Goal: Task Accomplishment & Management: Manage account settings

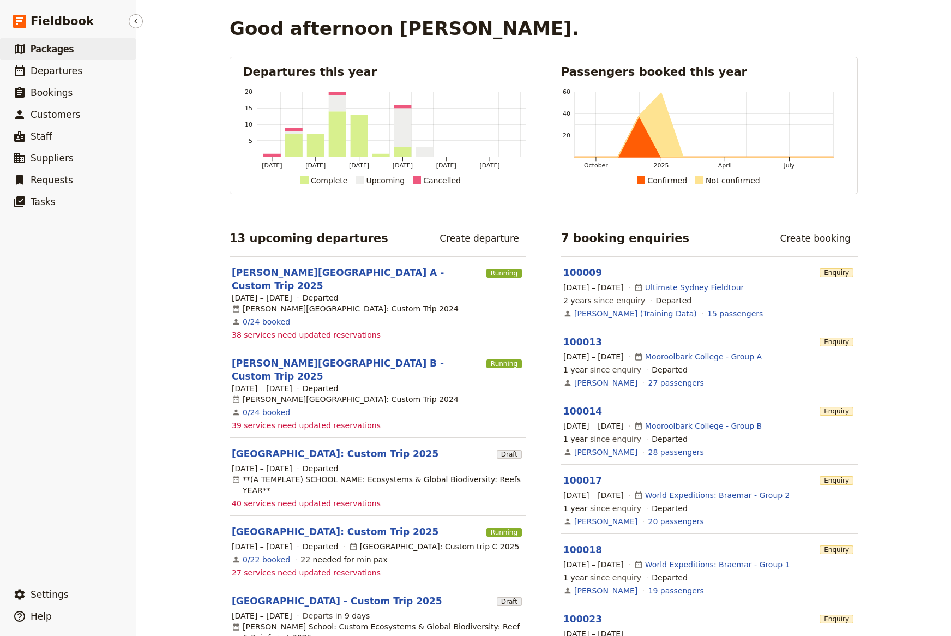
click at [52, 56] on link "​ Packages" at bounding box center [68, 49] width 136 height 22
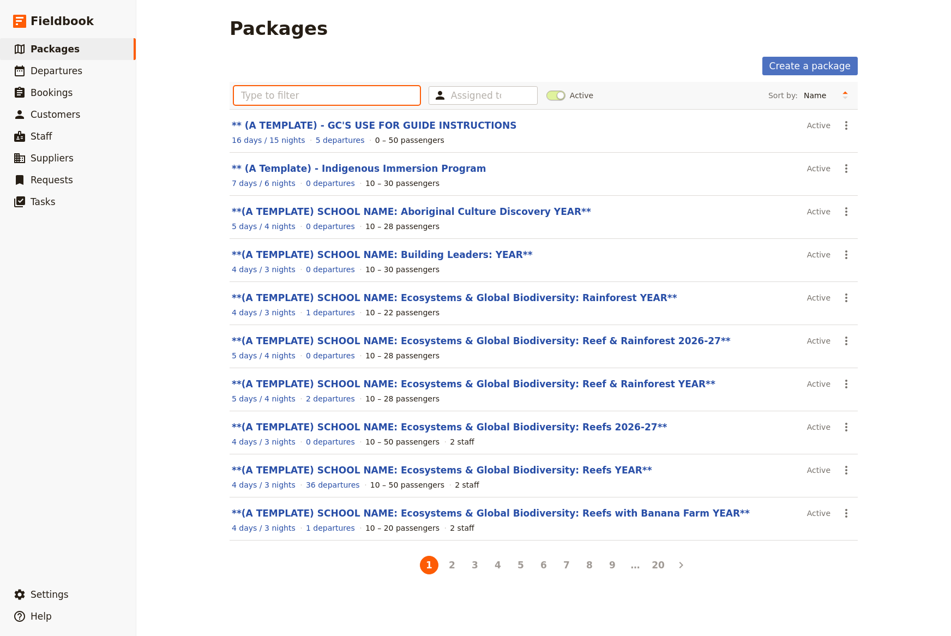
click at [261, 94] on input "text" at bounding box center [327, 95] width 186 height 19
type input "s"
click at [58, 75] on span "Departures" at bounding box center [57, 70] width 52 height 11
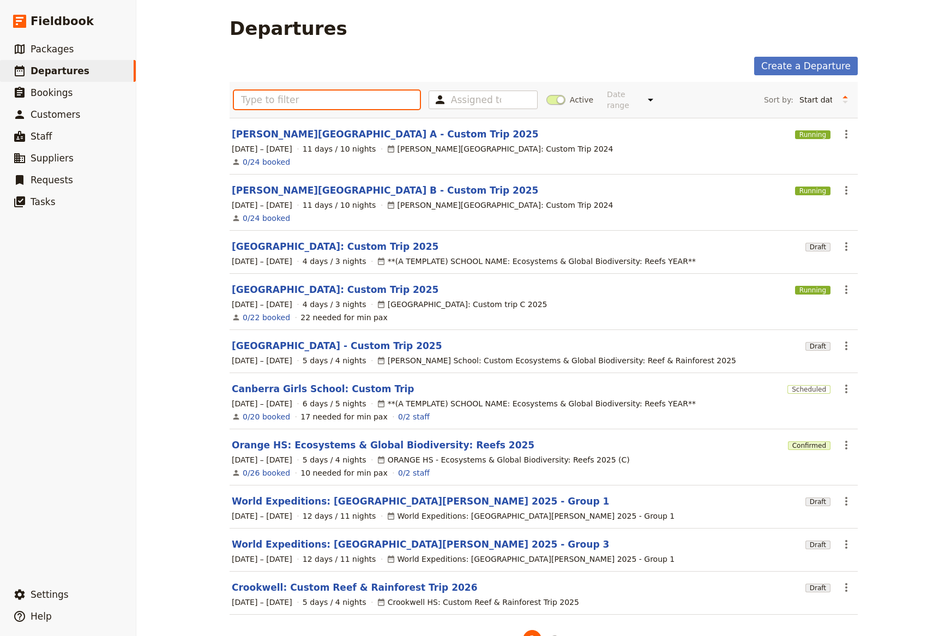
click at [254, 96] on input "text" at bounding box center [327, 100] width 186 height 19
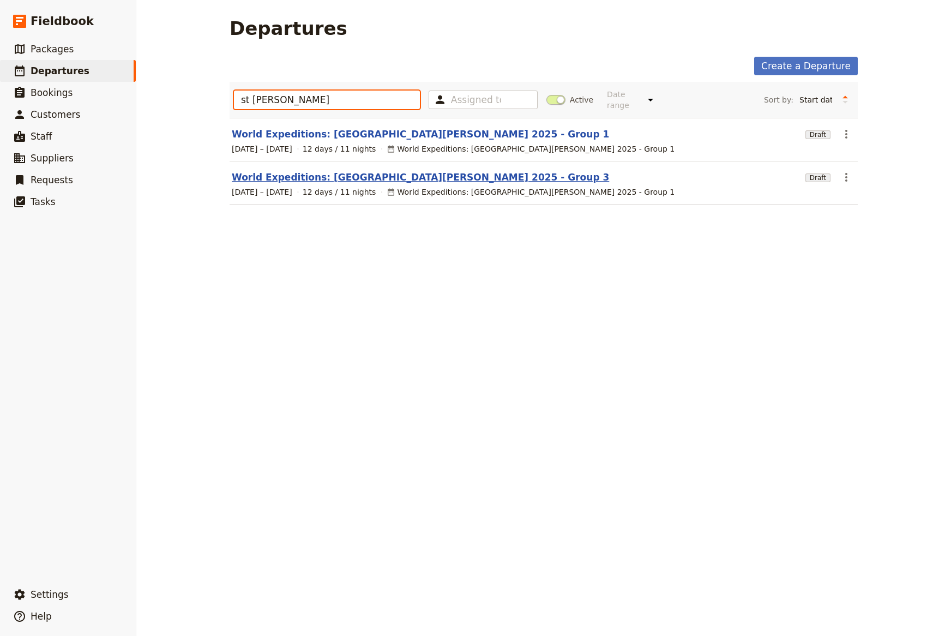
type input "st [PERSON_NAME]"
click at [285, 171] on link "World Expeditions: [GEOGRAPHIC_DATA][PERSON_NAME] 2025 - Group 3" at bounding box center [420, 177] width 377 height 13
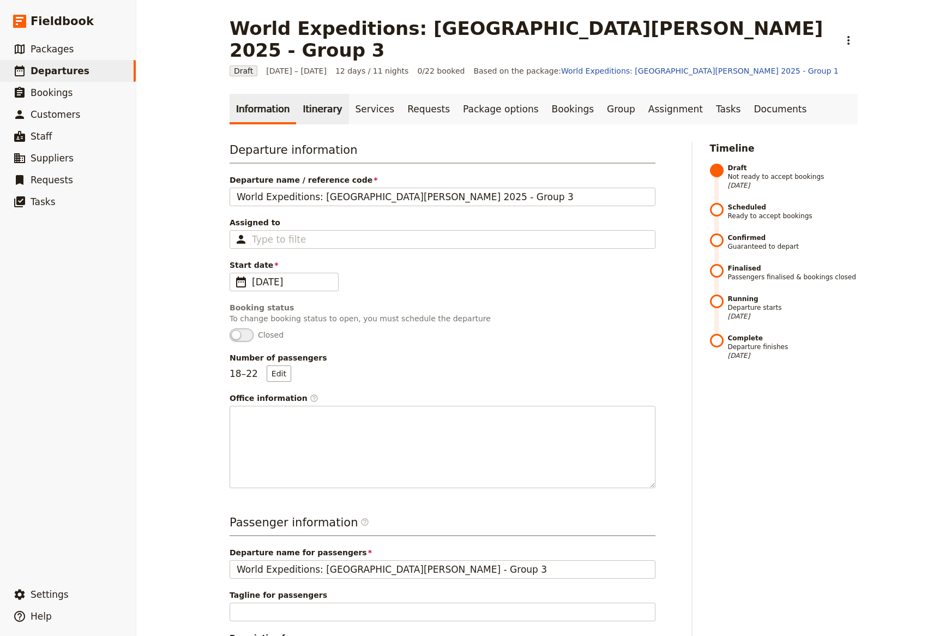
click at [303, 94] on link "Itinerary" at bounding box center [322, 109] width 52 height 31
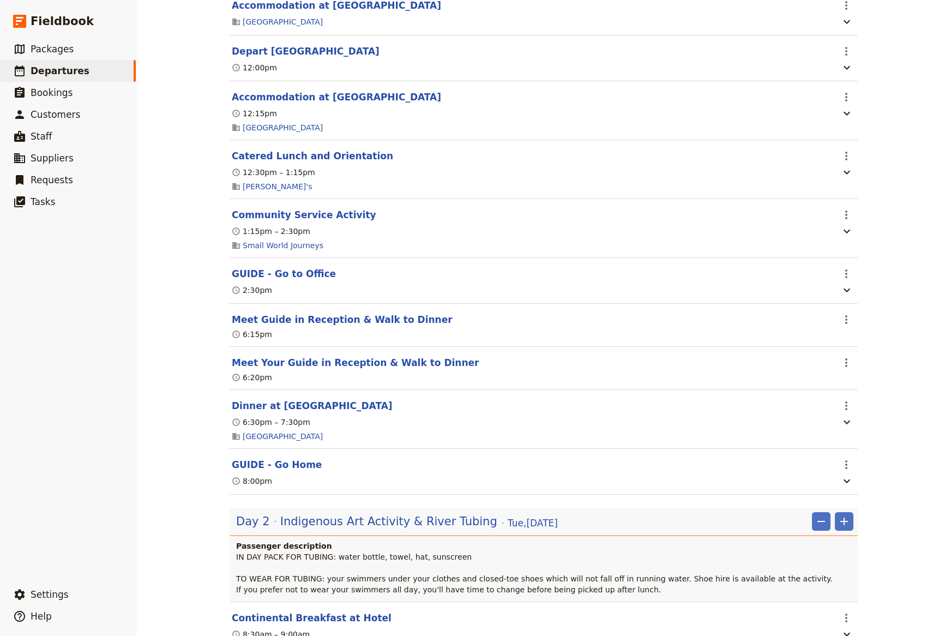
scroll to position [504, 0]
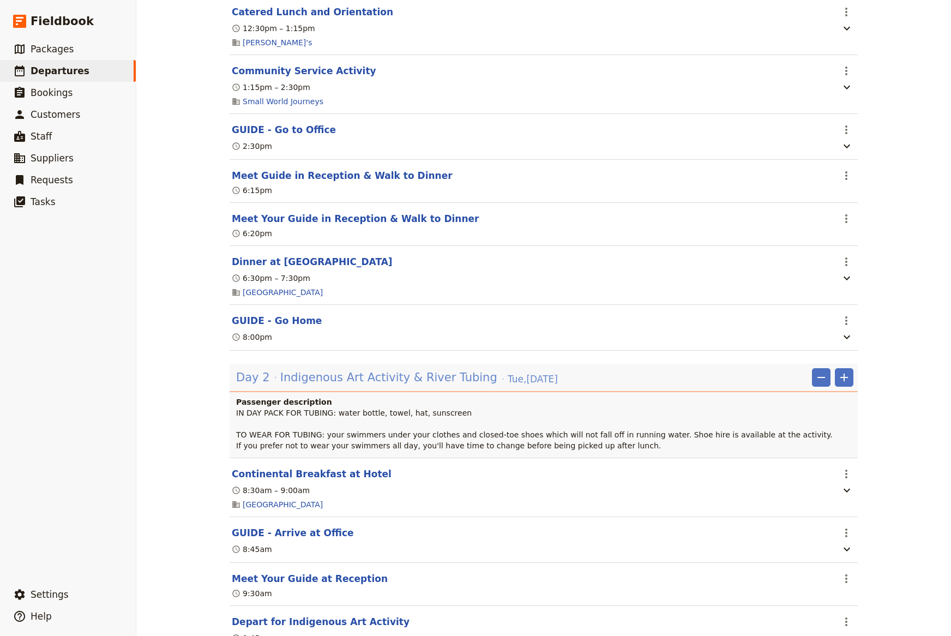
click at [394, 369] on span "Indigenous Art Activity & River Tubing" at bounding box center [388, 377] width 217 height 16
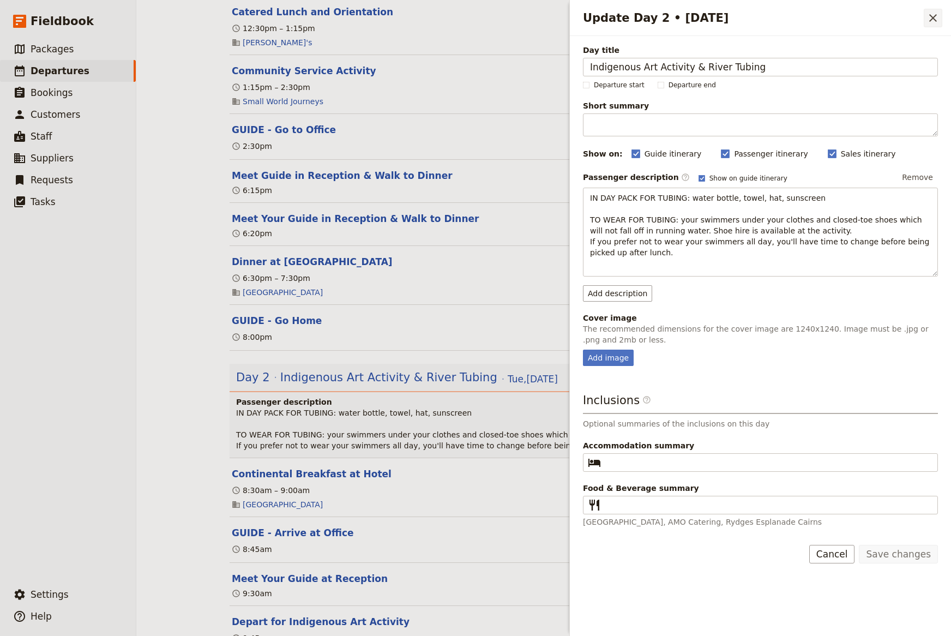
click at [934, 17] on icon "Close drawer" at bounding box center [933, 18] width 8 height 8
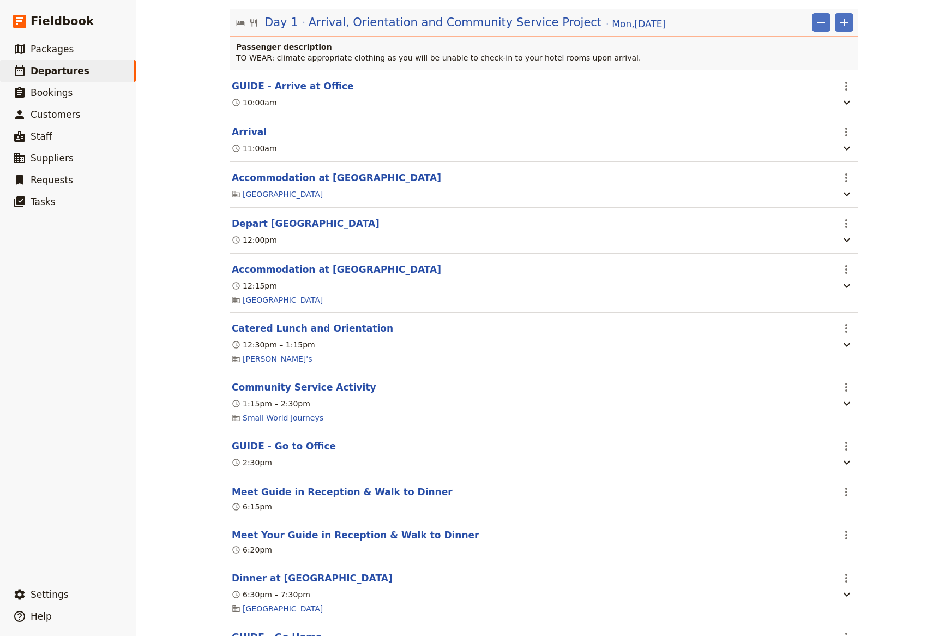
scroll to position [0, 0]
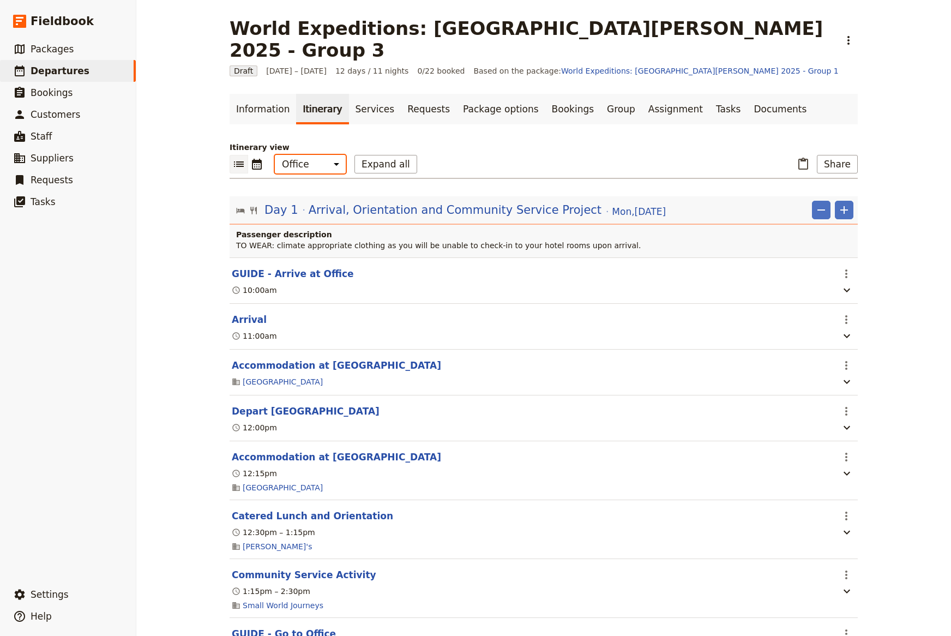
click at [275, 155] on select "Office Guide Passenger Sales" at bounding box center [310, 164] width 71 height 19
select select "STAFF"
click option "Guide" at bounding box center [0, 0] width 0 height 0
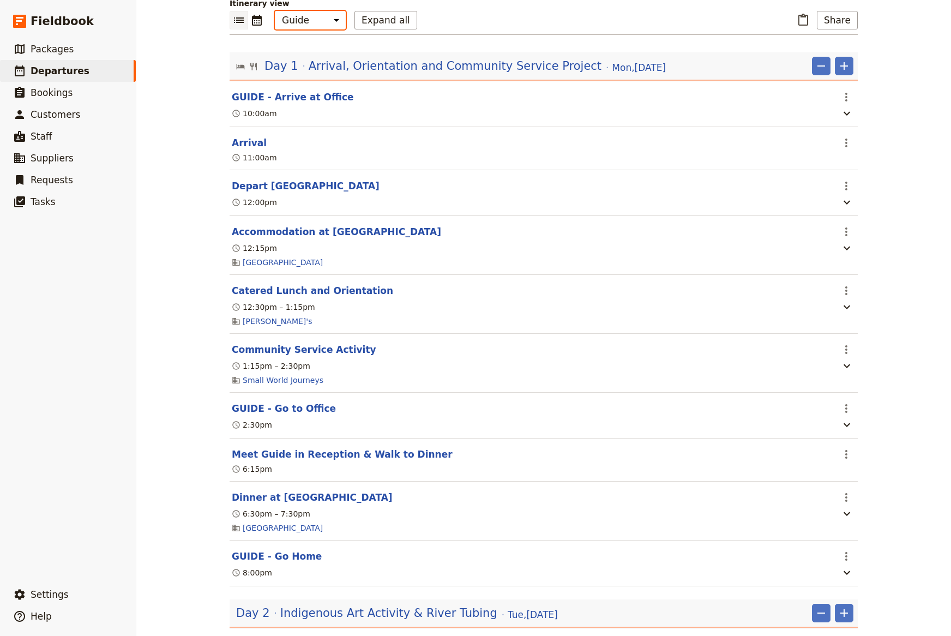
scroll to position [360, 0]
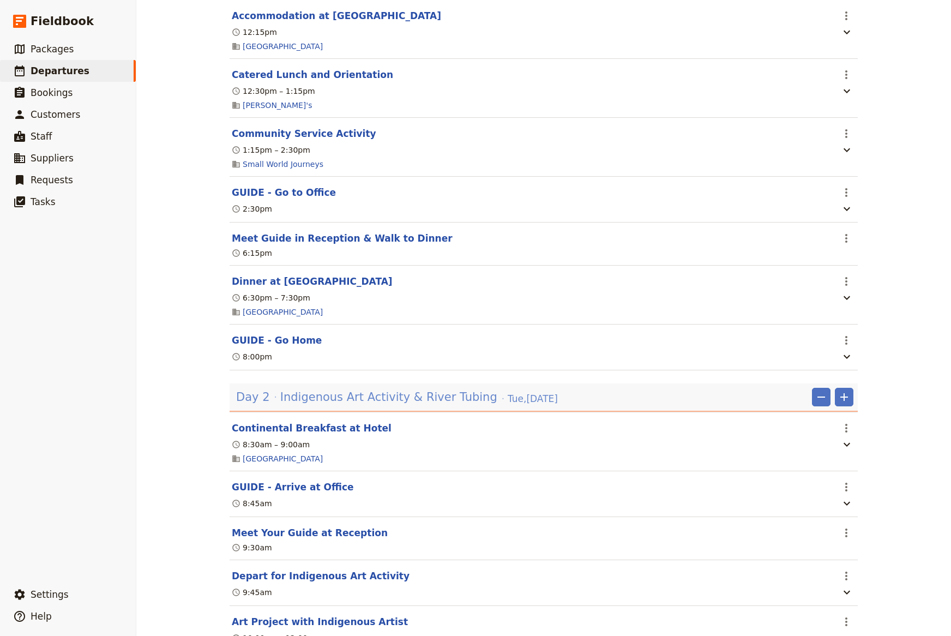
click at [411, 389] on span "Indigenous Art Activity & River Tubing" at bounding box center [388, 397] width 217 height 16
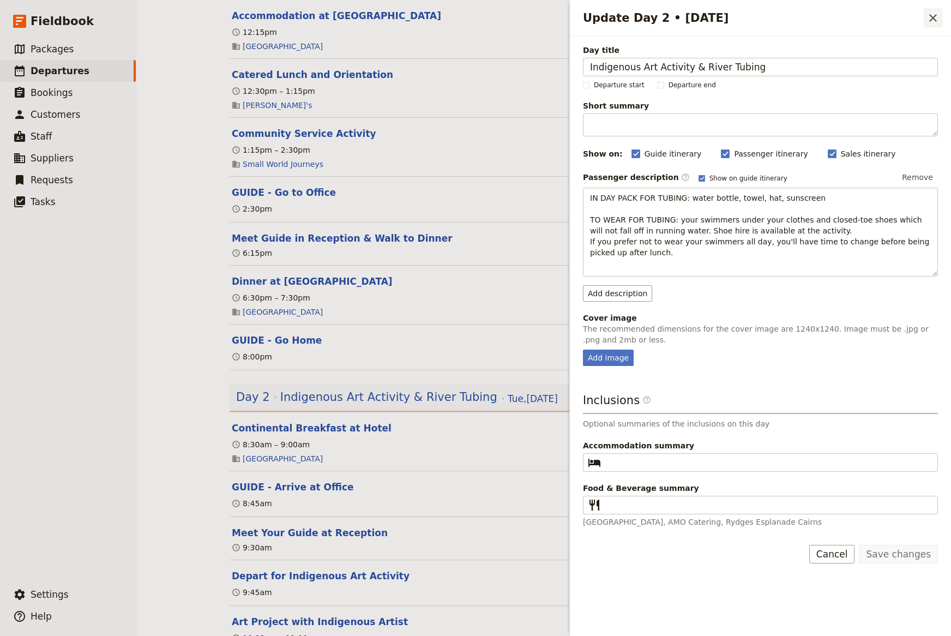
click at [932, 15] on icon "Close drawer" at bounding box center [932, 17] width 13 height 13
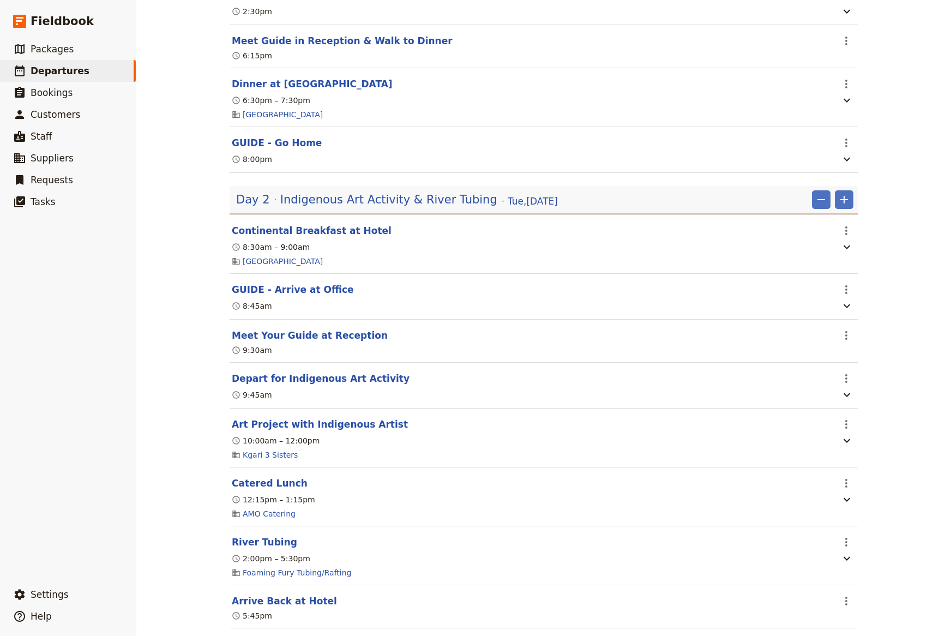
scroll to position [576, 0]
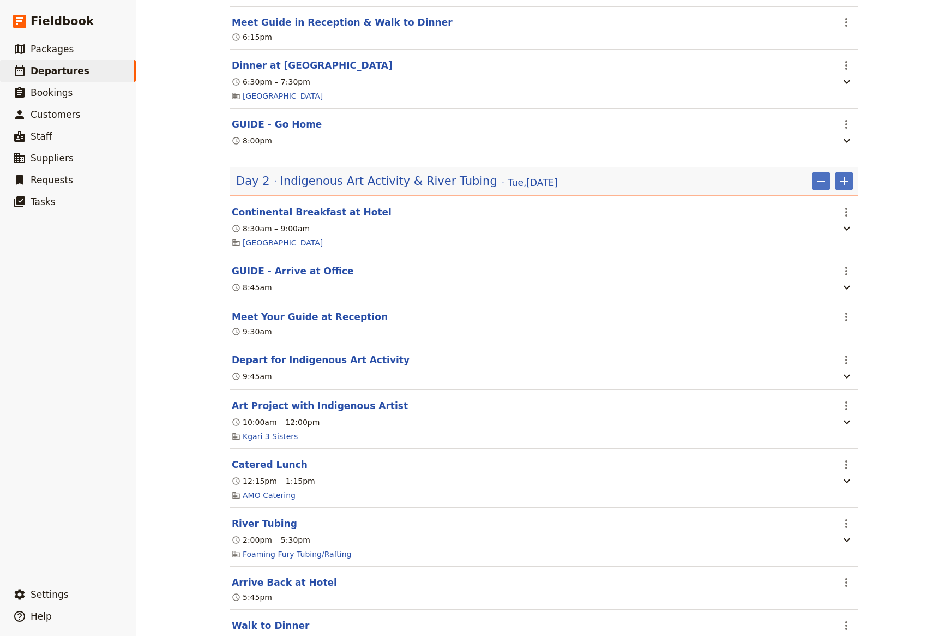
click at [270, 264] on button "GUIDE - Arrive at Office" at bounding box center [293, 270] width 122 height 13
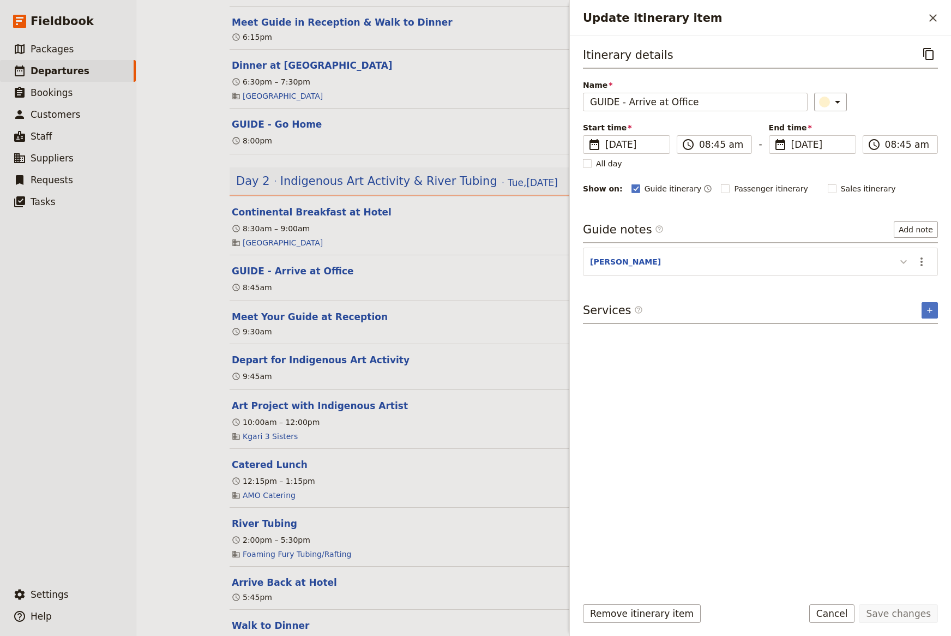
click at [901, 263] on icon "Update itinerary item" at bounding box center [903, 261] width 13 height 13
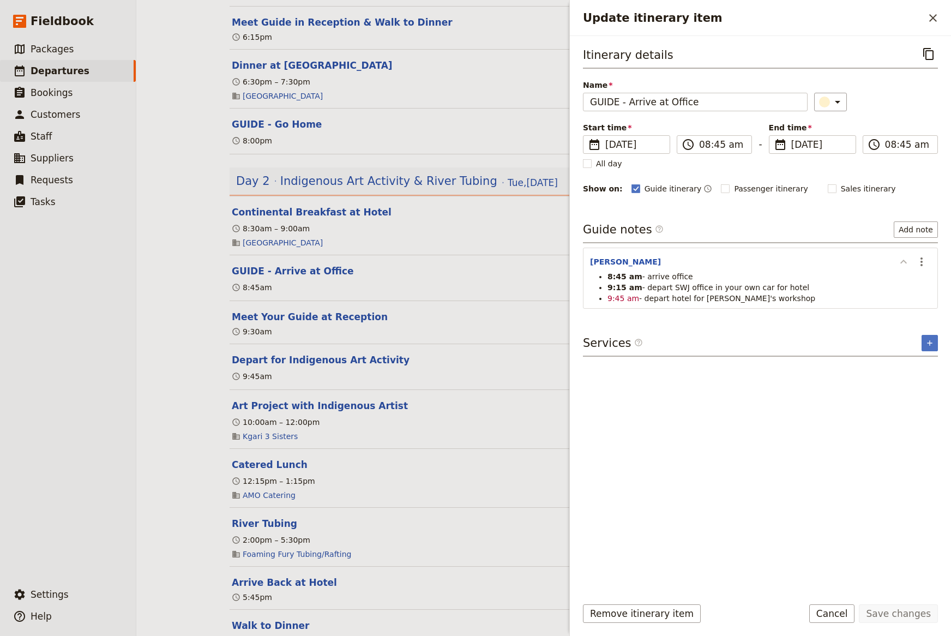
click at [899, 261] on icon "Update itinerary item" at bounding box center [903, 261] width 13 height 13
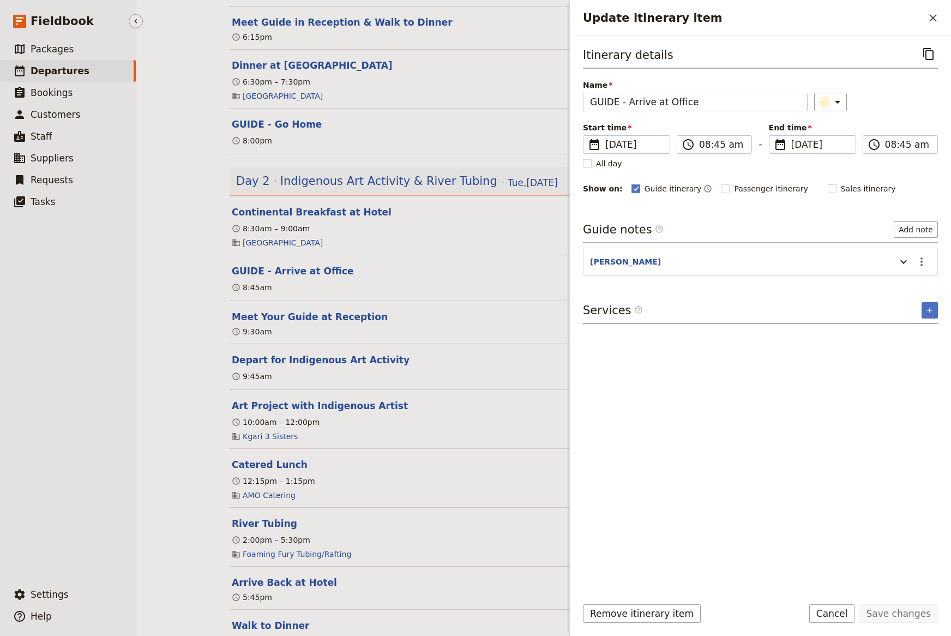
click at [81, 372] on ul "​ Packages ​ Departures ​ Bookings ​ Customers ​ Staff ​ Suppliers ​ Requests ​…" at bounding box center [68, 308] width 136 height 541
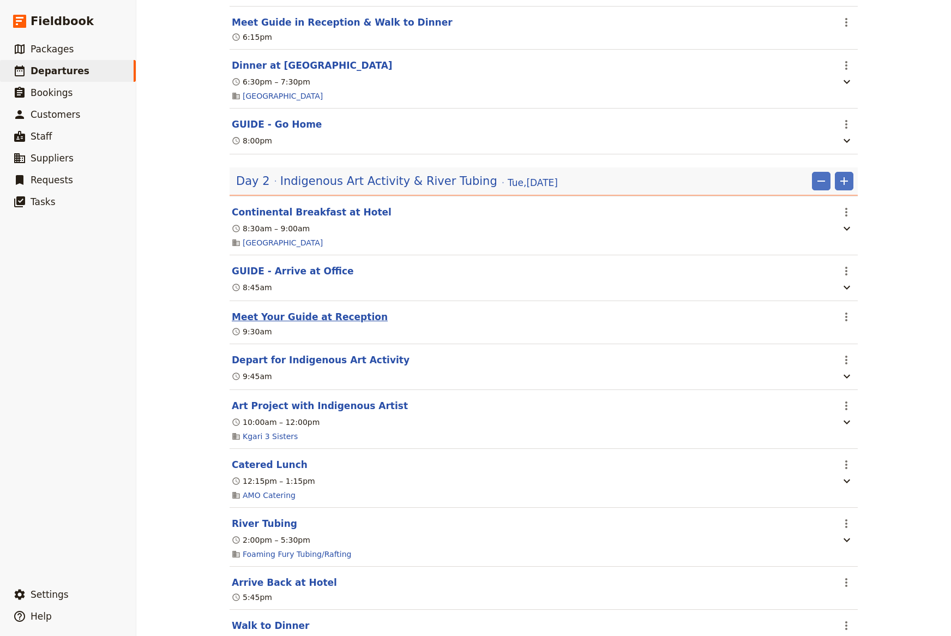
click at [333, 310] on button "Meet Your Guide at Reception" at bounding box center [310, 316] width 156 height 13
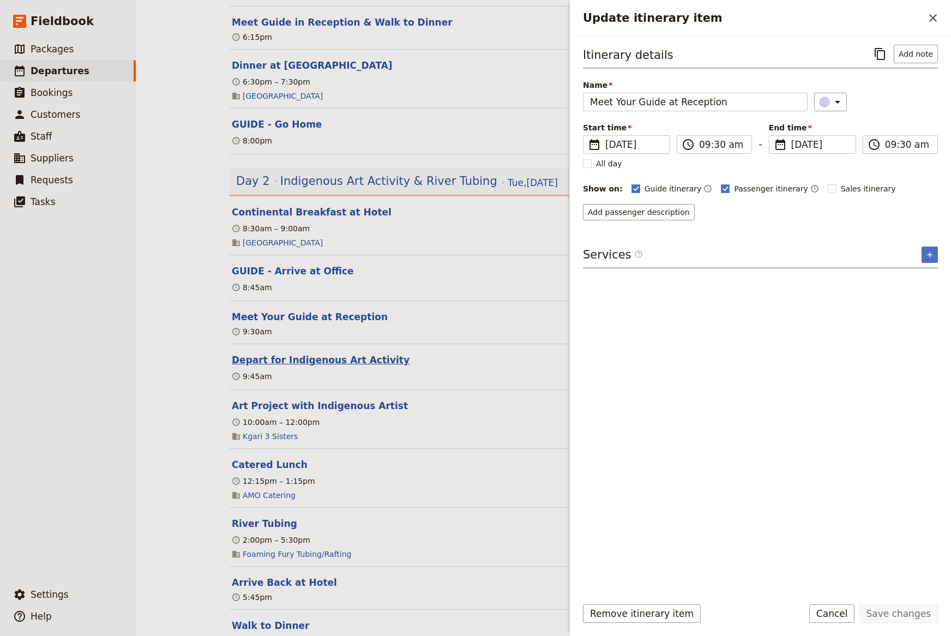
click at [319, 353] on button "Depart for Indigenous Art Activity" at bounding box center [321, 359] width 178 height 13
click at [901, 290] on icon "Update itinerary item" at bounding box center [903, 286] width 13 height 13
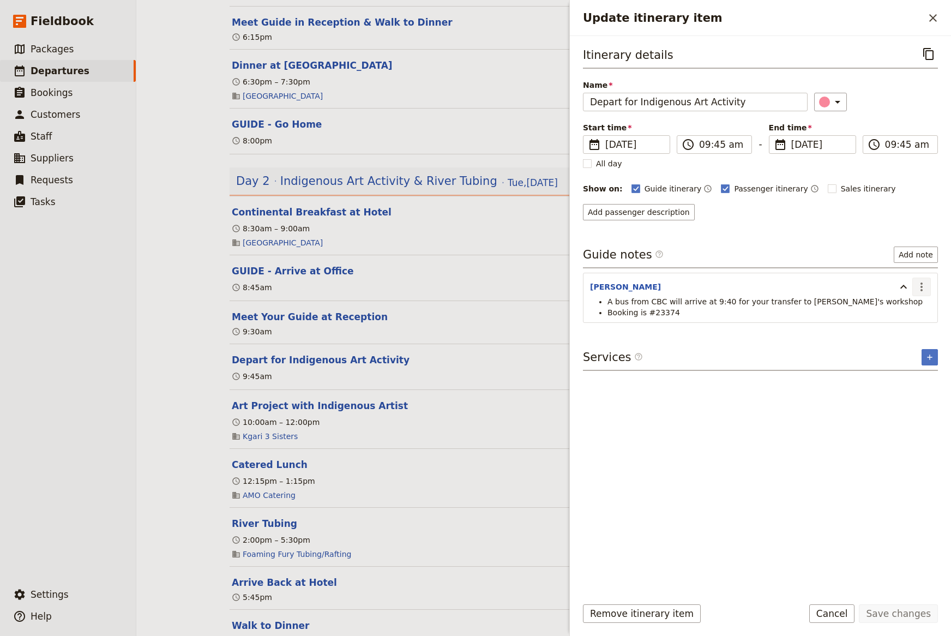
click at [922, 285] on icon "Actions" at bounding box center [921, 286] width 2 height 9
click at [904, 309] on span "Edit note" at bounding box center [890, 310] width 34 height 11
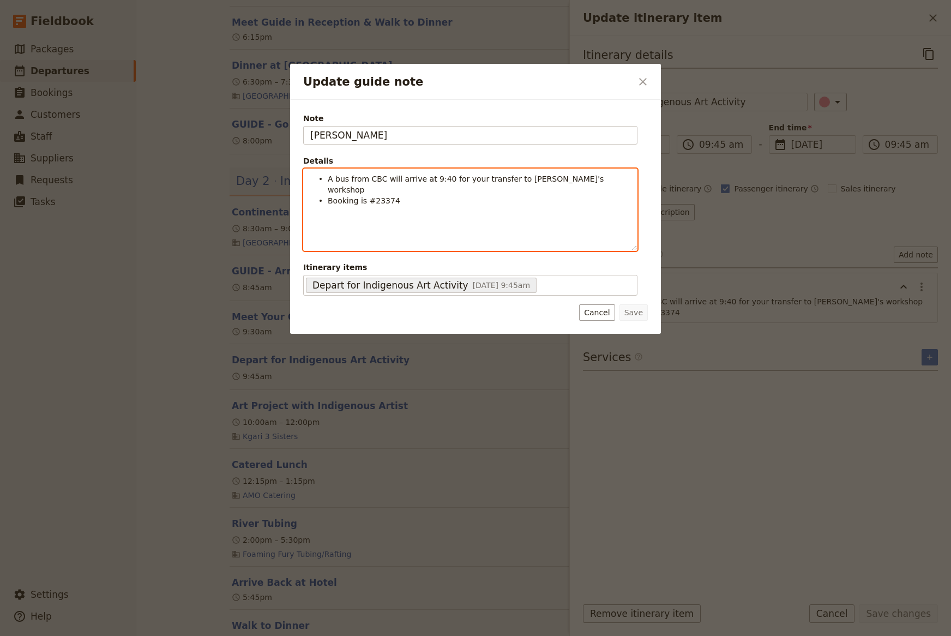
click at [403, 195] on li "Booking is #23374" at bounding box center [479, 200] width 303 height 11
click at [410, 207] on span "Plan for about 1.5-2 horus for activity" at bounding box center [399, 211] width 143 height 9
click at [406, 207] on span "Plan for about 1.5-2 horus for activity" at bounding box center [399, 211] width 143 height 9
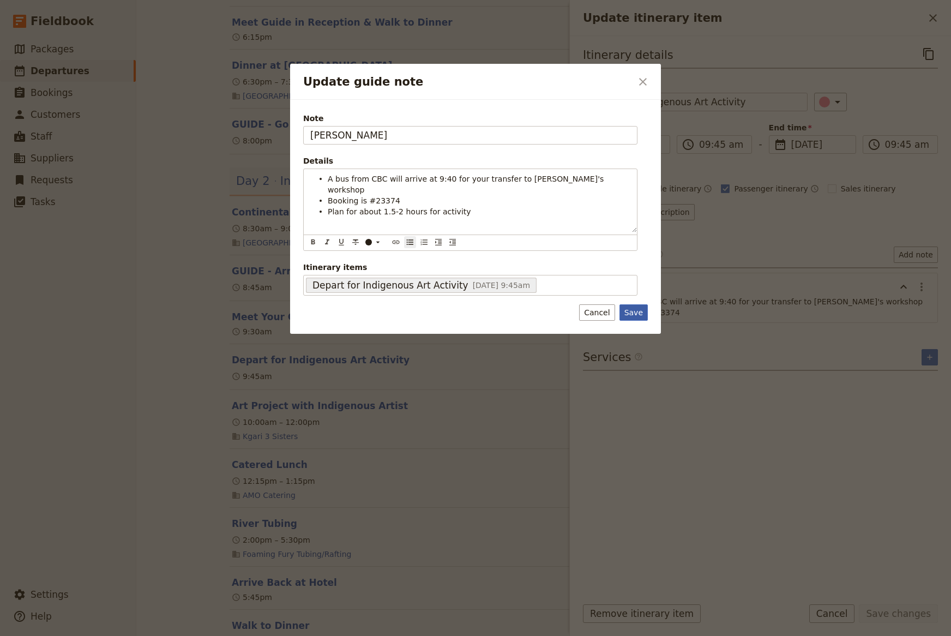
click at [639, 314] on button "Save" at bounding box center [633, 312] width 28 height 16
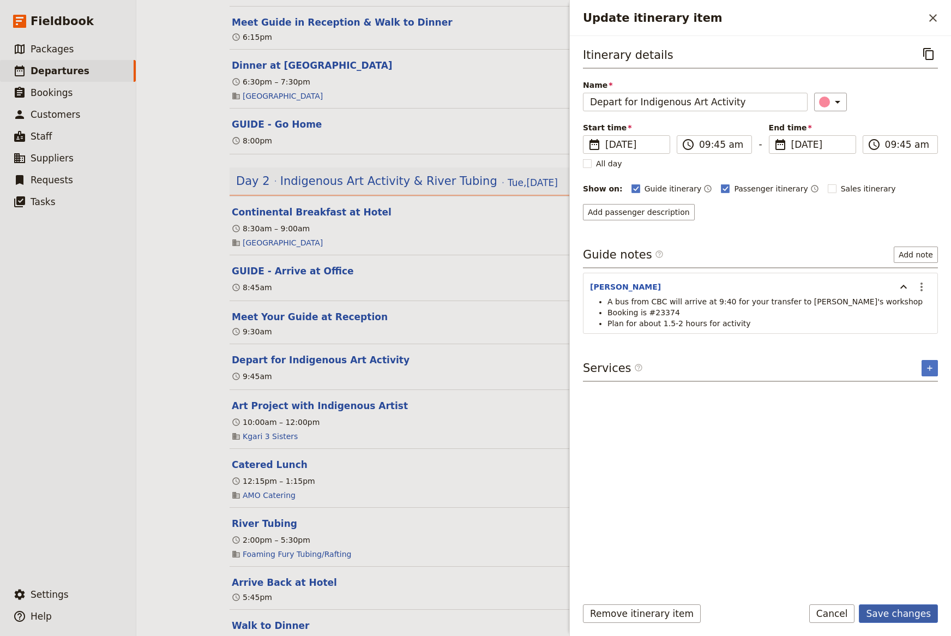
click at [893, 614] on button "Save changes" at bounding box center [898, 613] width 79 height 19
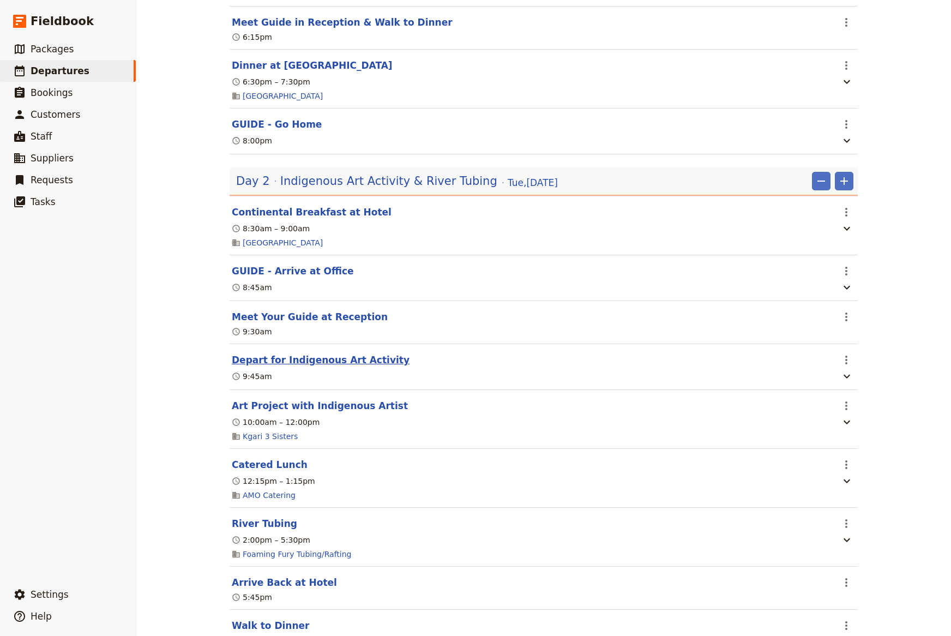
click at [293, 353] on button "Depart for Indigenous Art Activity" at bounding box center [321, 359] width 178 height 13
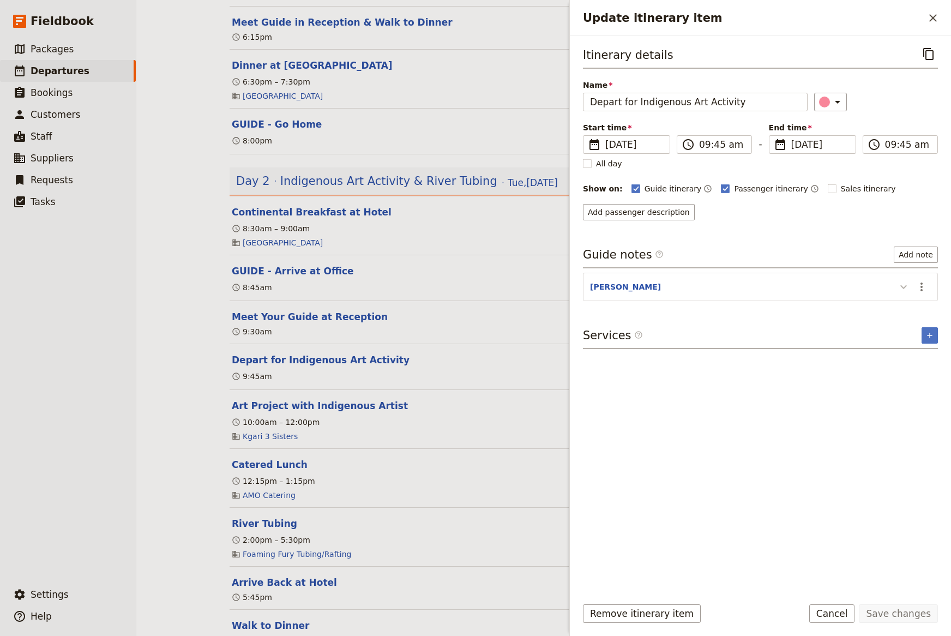
click at [903, 288] on icon "Update itinerary item" at bounding box center [903, 287] width 7 height 4
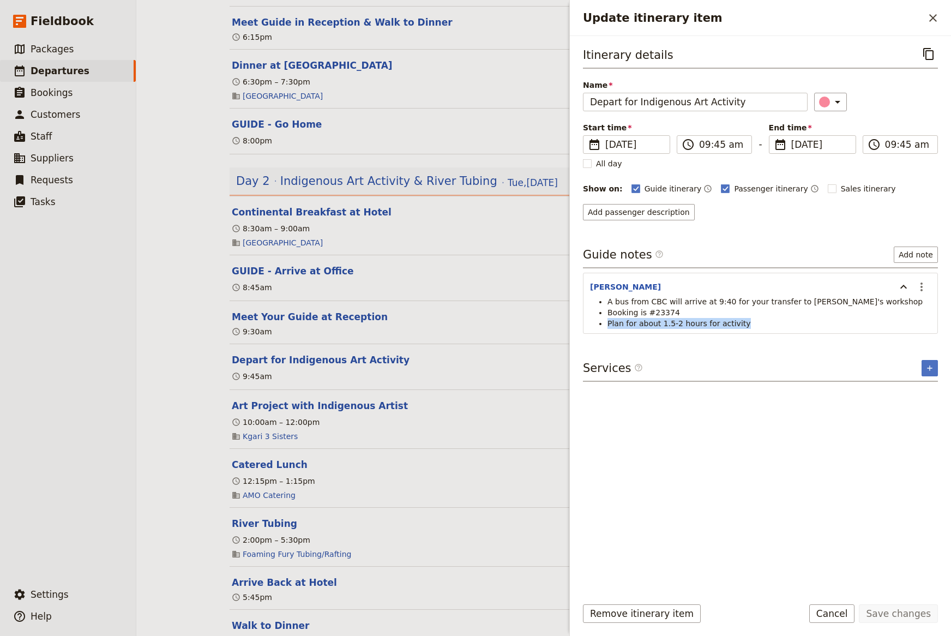
drag, startPoint x: 731, startPoint y: 326, endPoint x: 607, endPoint y: 325, distance: 124.3
click at [607, 325] on li "Plan for about 1.5-2 hours for activity" at bounding box center [768, 323] width 323 height 11
click at [921, 282] on icon "Actions" at bounding box center [921, 286] width 13 height 13
click at [902, 310] on span "Edit note" at bounding box center [890, 310] width 34 height 11
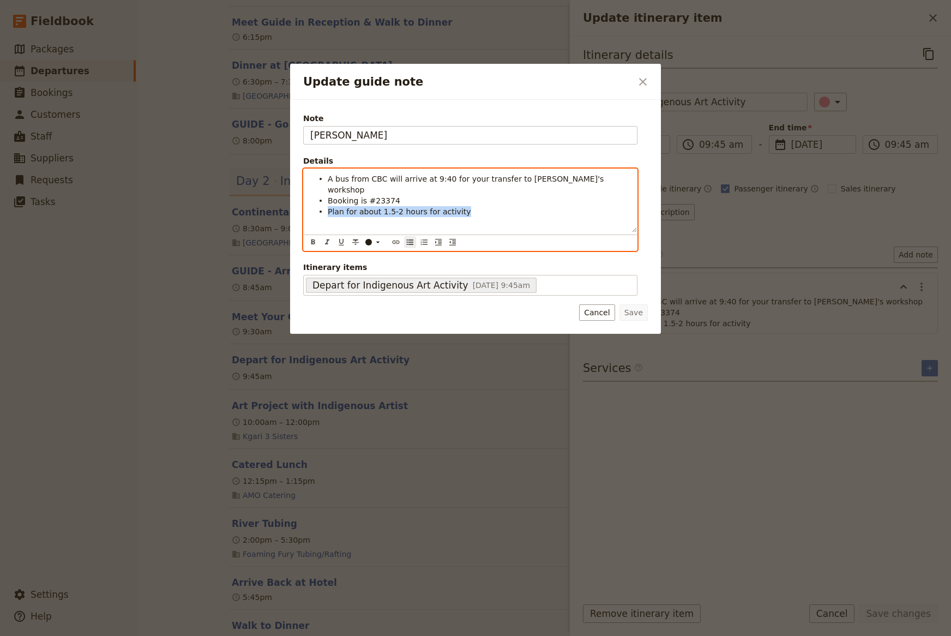
drag, startPoint x: 449, startPoint y: 201, endPoint x: 317, endPoint y: 203, distance: 132.0
click at [317, 203] on ul "A bus from CBC will arrive at 9:40 for your transfer to [PERSON_NAME]'s worksho…" at bounding box center [470, 195] width 320 height 44
click at [332, 207] on span "bus will return to take you back to hotel at 12 noon" at bounding box center [426, 211] width 196 height 9
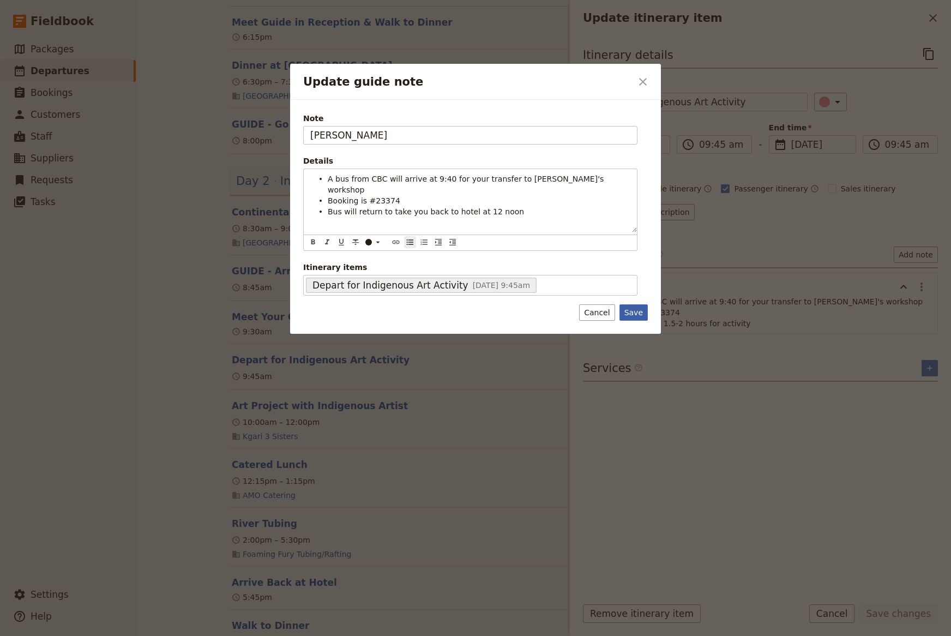
click at [639, 311] on button "Save" at bounding box center [633, 312] width 28 height 16
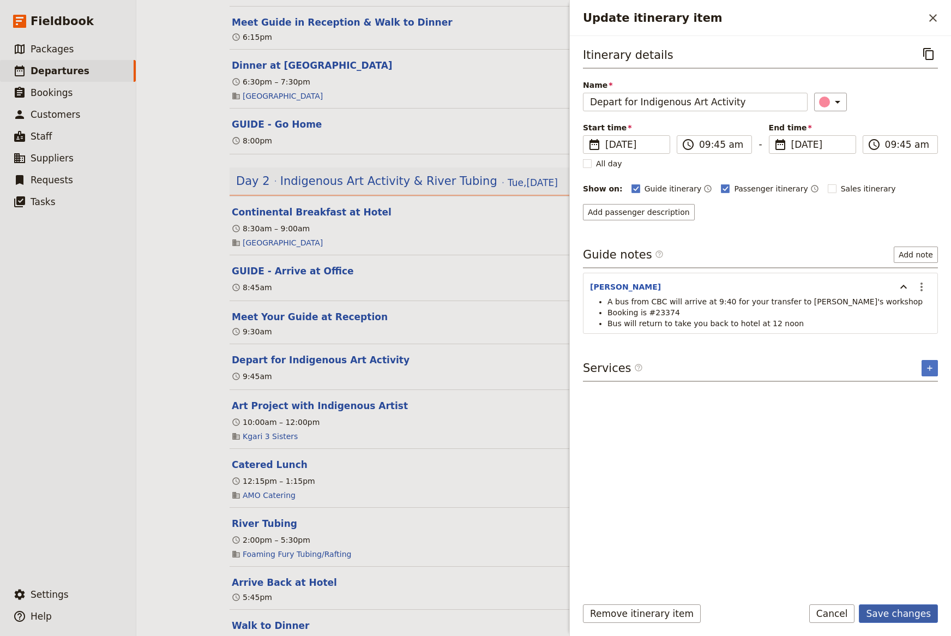
click at [903, 613] on button "Save changes" at bounding box center [898, 613] width 79 height 19
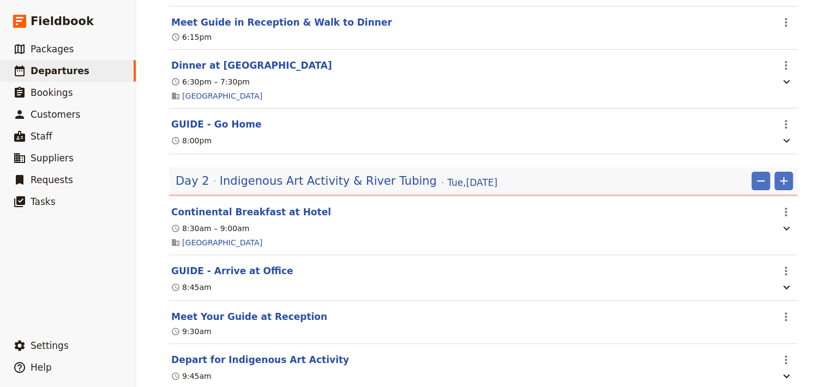
scroll to position [573, 0]
